Goal: Task Accomplishment & Management: Manage account settings

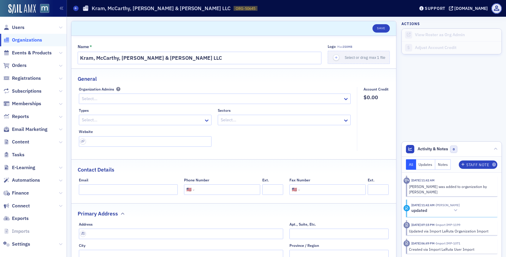
select select "US"
click at [19, 26] on span "Users" at bounding box center [18, 27] width 13 height 7
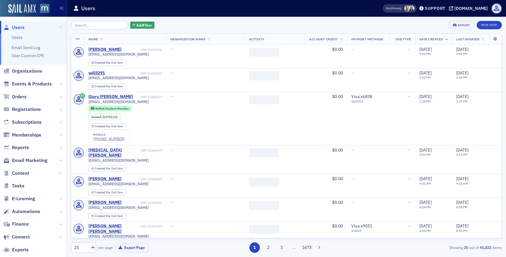
click at [112, 25] on input "search" at bounding box center [99, 25] width 57 height 8
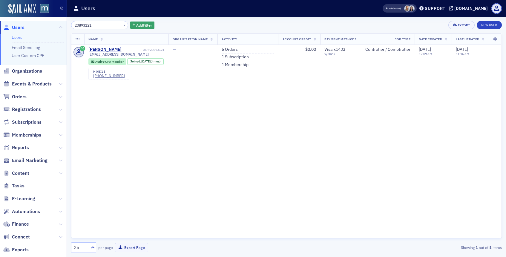
type input "20893121"
click at [122, 23] on button "×" at bounding box center [124, 24] width 5 height 5
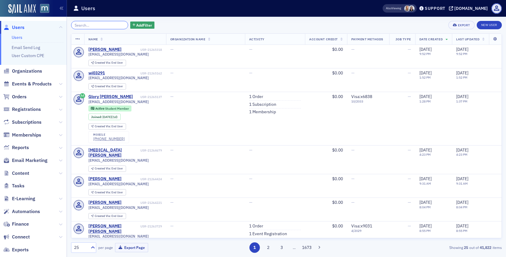
click at [116, 23] on input "search" at bounding box center [99, 25] width 57 height 8
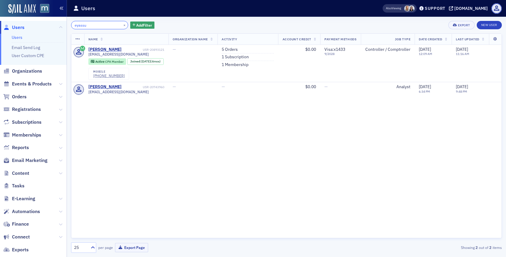
type input "eyassu"
click at [122, 25] on button "×" at bounding box center [124, 24] width 5 height 5
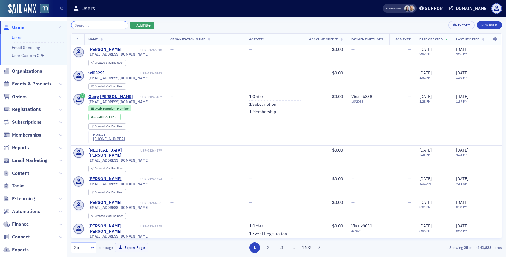
click at [80, 24] on input "search" at bounding box center [99, 25] width 57 height 8
click at [19, 98] on span "Orders" at bounding box center [19, 97] width 15 height 7
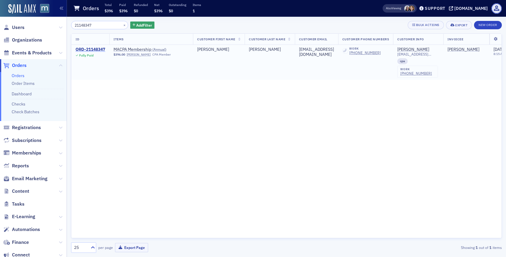
type input "21148347"
click at [102, 50] on div "ORD-21148347" at bounding box center [91, 49] width 30 height 5
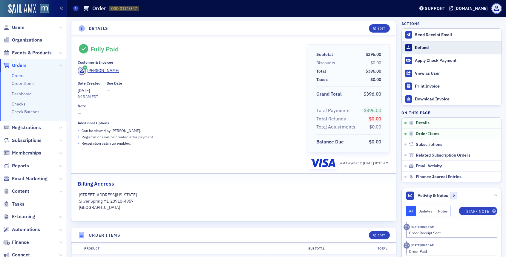
click at [422, 46] on div "Refund" at bounding box center [457, 47] width 84 height 5
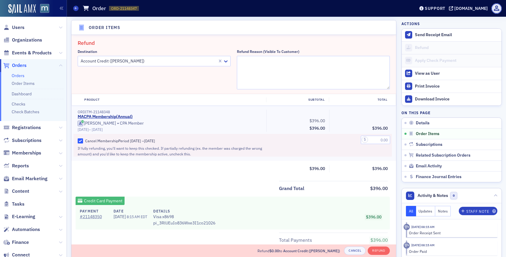
scroll to position [208, 0]
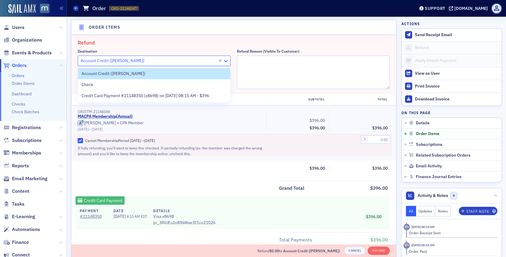
click at [226, 61] on icon at bounding box center [226, 61] width 6 height 6
click at [209, 94] on span "Credit Card Payment #21148350 (x8698) on [DATE] 08:15 AM - $396" at bounding box center [146, 96] width 128 height 6
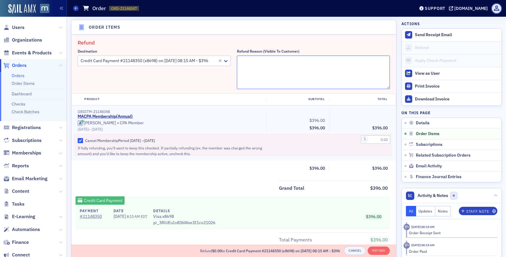
click at [255, 63] on textarea "Refund Reason (Visible to Customer)" at bounding box center [313, 72] width 153 height 33
type textarea "Duplicate"
click at [372, 139] on input "text" at bounding box center [375, 139] width 29 height 8
type input "396.00"
click at [338, 139] on div "396.00" at bounding box center [360, 139] width 54 height 7
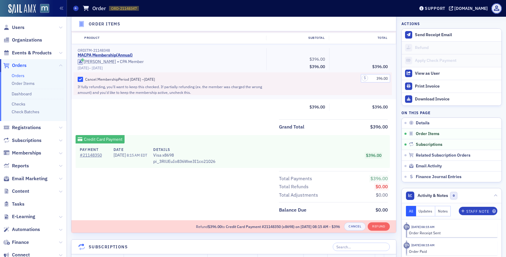
scroll to position [280, 0]
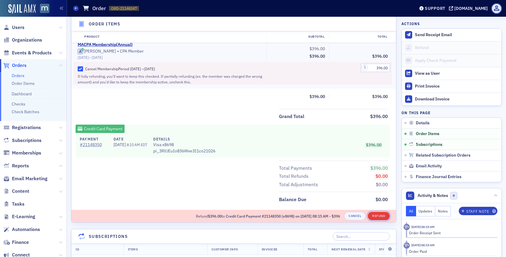
click at [378, 215] on button "Refund" at bounding box center [379, 216] width 22 height 8
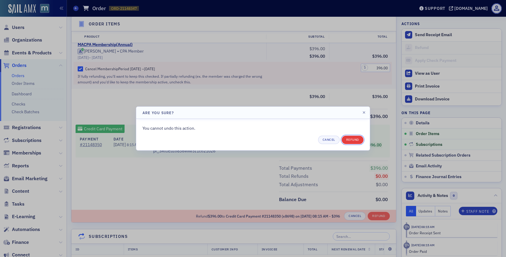
click at [351, 137] on button "Refund" at bounding box center [353, 140] width 22 height 8
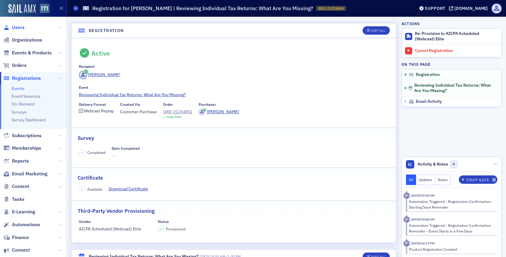
click at [22, 25] on span "Users" at bounding box center [18, 27] width 13 height 7
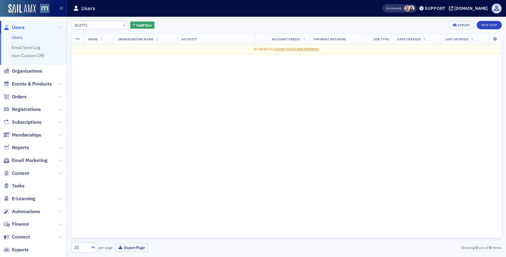
type input "813773"
click at [30, 130] on span "Memberships" at bounding box center [33, 134] width 67 height 13
click at [30, 132] on span "Memberships" at bounding box center [26, 135] width 29 height 7
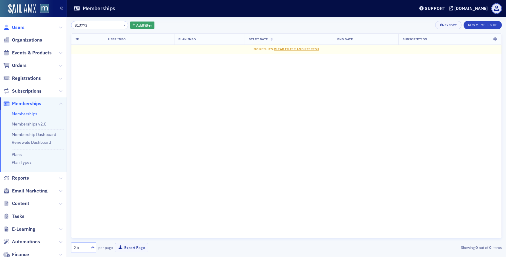
type input "813773"
click at [22, 27] on span "Users" at bounding box center [18, 27] width 13 height 7
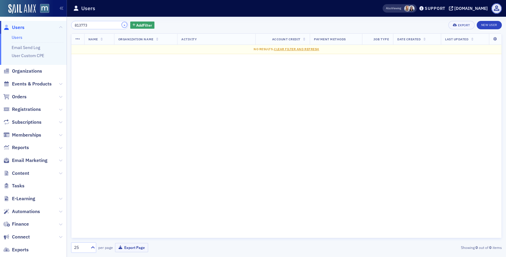
click at [122, 25] on button "×" at bounding box center [124, 24] width 5 height 5
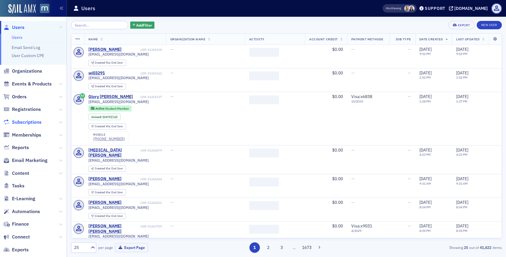
click at [22, 120] on span "Subscriptions" at bounding box center [27, 122] width 30 height 7
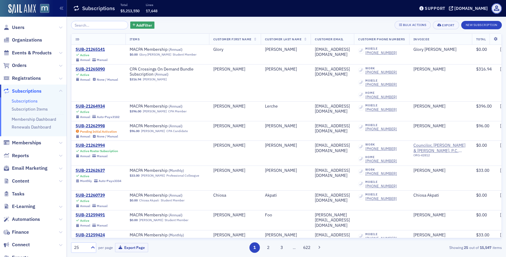
click at [87, 31] on div "Add Filter Bulk Actions Export New Subscription ID Items Customer First Name Cu…" at bounding box center [286, 137] width 431 height 232
click at [87, 22] on input "search" at bounding box center [99, 25] width 57 height 8
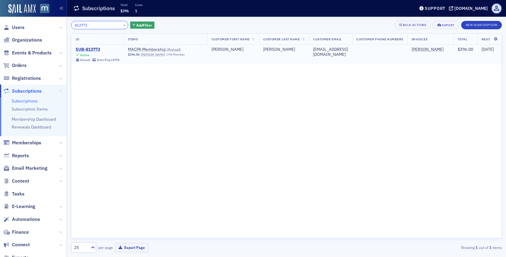
type input "813773"
click at [94, 51] on div "SUB-813773" at bounding box center [98, 49] width 44 height 5
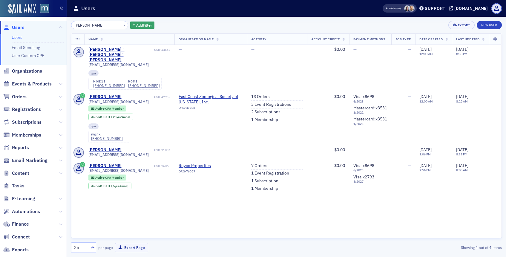
type input "pendley"
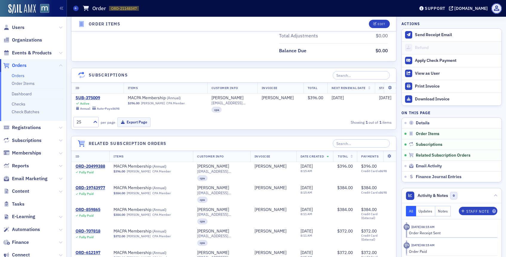
scroll to position [401, 0]
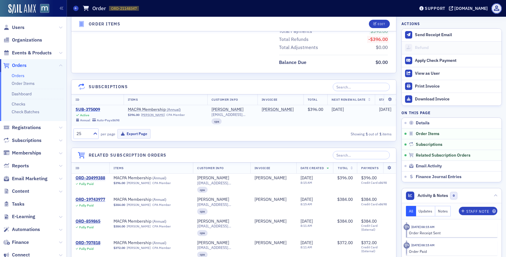
click at [95, 109] on div "SUB-375009" at bounding box center [98, 109] width 44 height 5
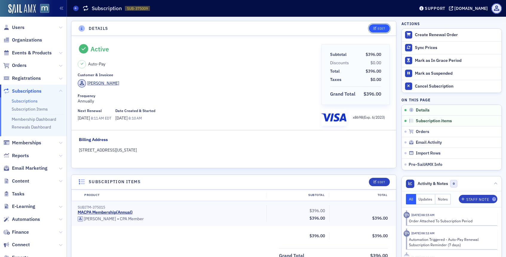
click at [377, 29] on span "Edit" at bounding box center [380, 28] width 12 height 3
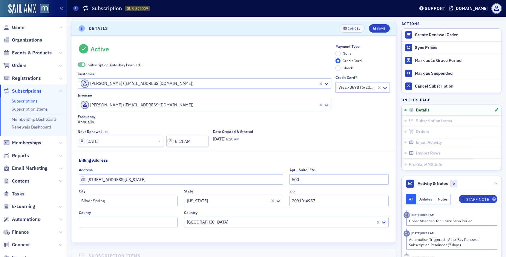
scroll to position [1, 0]
click at [84, 63] on span at bounding box center [83, 63] width 3 height 3
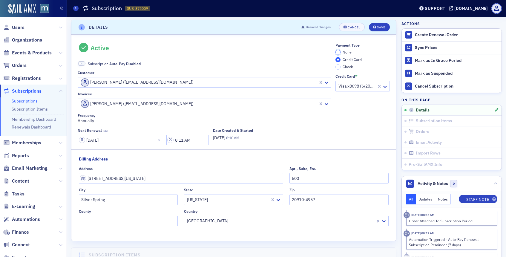
click at [336, 50] on input "None" at bounding box center [338, 52] width 5 height 5
click at [375, 28] on icon "submit" at bounding box center [375, 27] width 3 height 3
